Goal: Find specific page/section: Find specific page/section

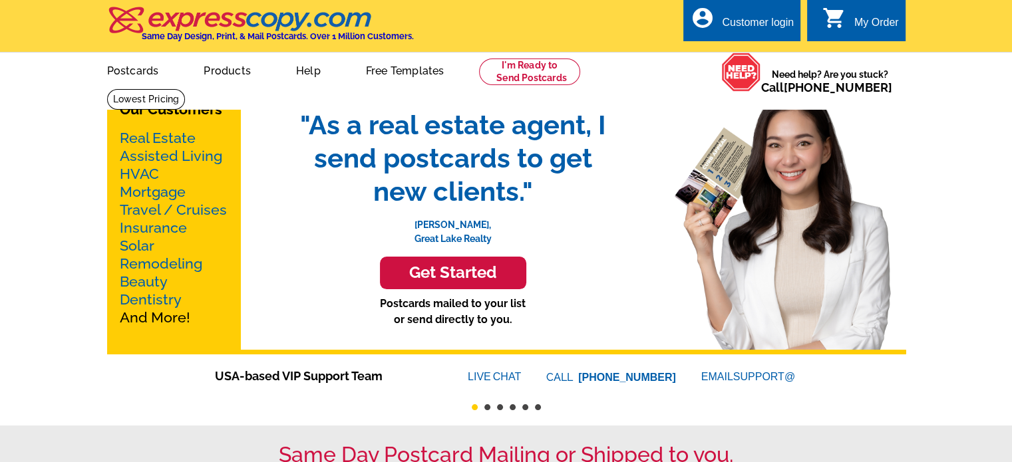
click at [150, 161] on link "Assisted Living" at bounding box center [171, 156] width 102 height 17
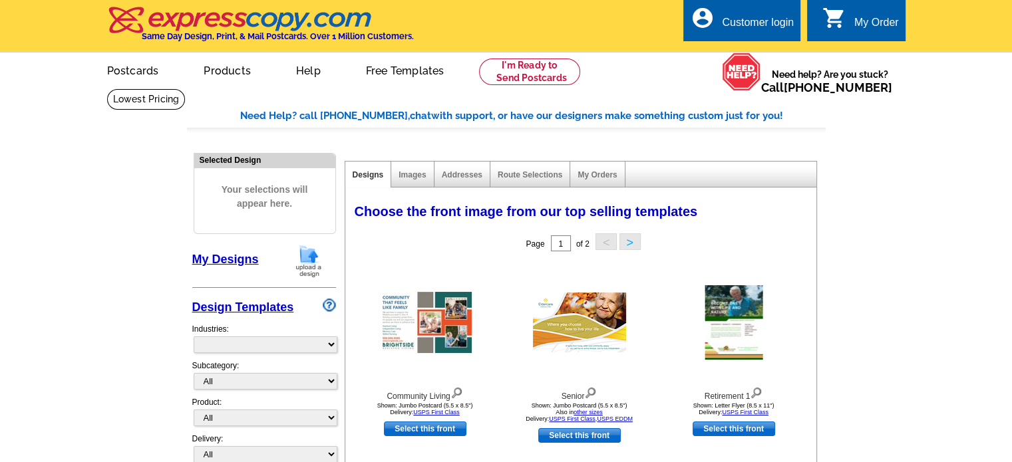
select select "1185"
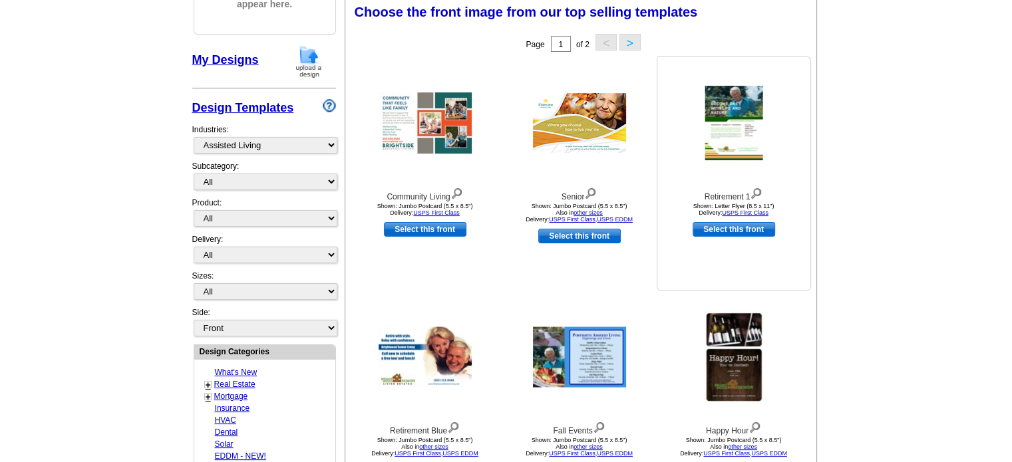
scroll to position [333, 0]
